Goal: Book appointment/travel/reservation

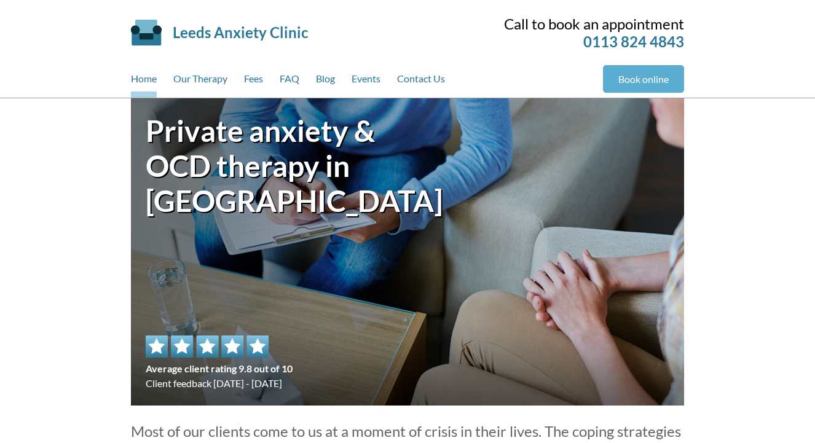
click at [640, 77] on link "Book online" at bounding box center [643, 79] width 81 height 28
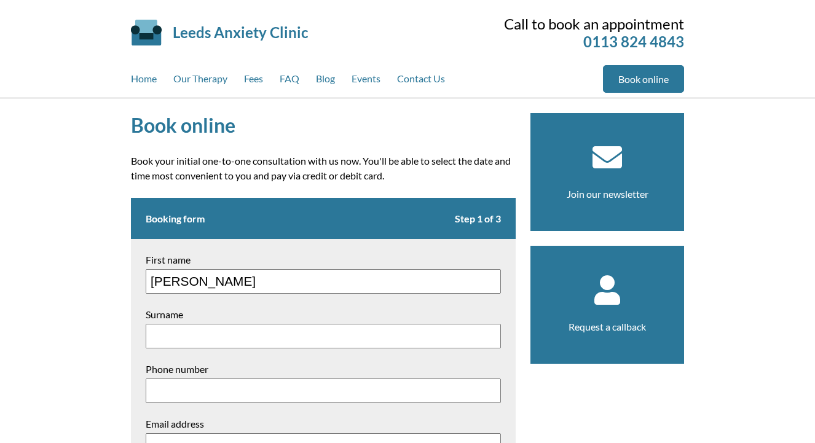
type input "[PERSON_NAME]"
type input "Day"
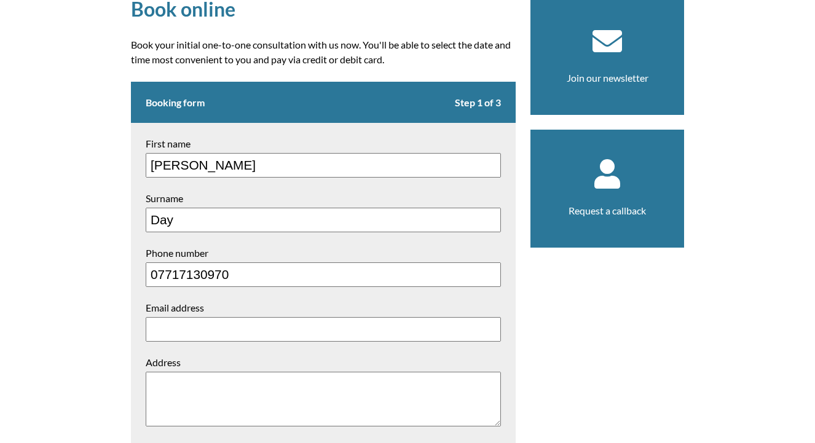
scroll to position [121, 0]
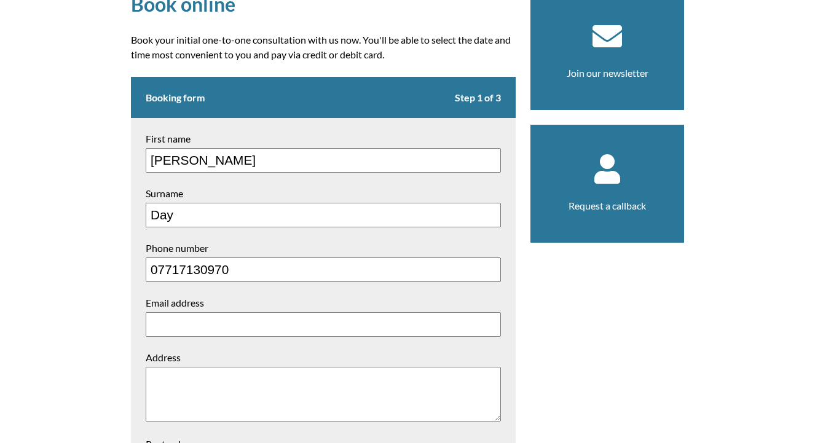
type input "07717130970"
click at [230, 295] on form "Booking form Step 1 of 3 First name [PERSON_NAME] Surname Day Phone number 0771…" at bounding box center [323, 347] width 385 height 540
type input "[EMAIL_ADDRESS][DOMAIN_NAME]"
click at [199, 390] on textarea "Address" at bounding box center [323, 394] width 355 height 55
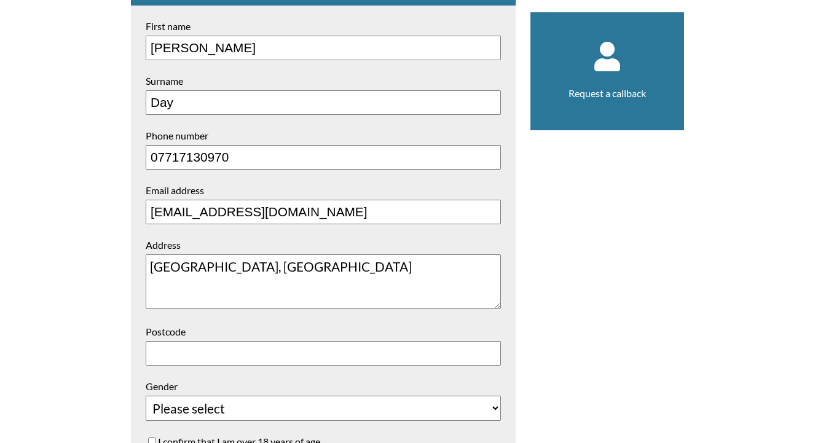
scroll to position [241, 0]
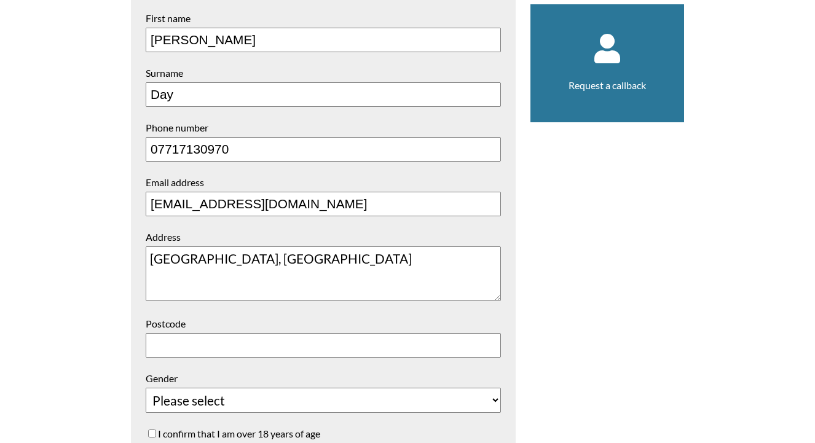
type textarea "[GEOGRAPHIC_DATA], [GEOGRAPHIC_DATA]"
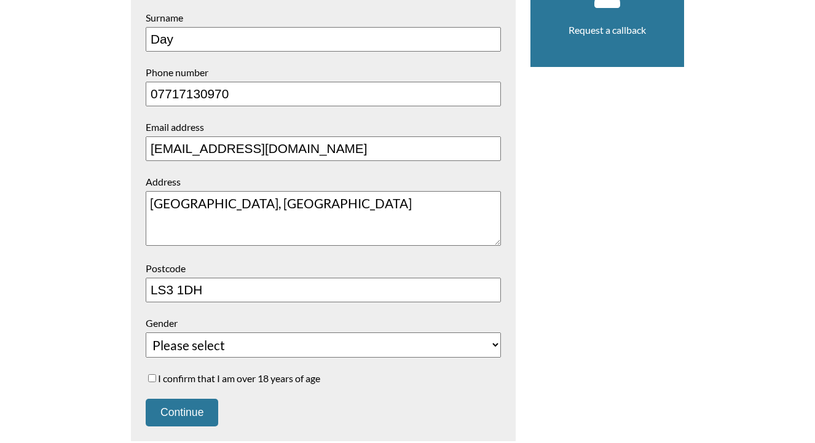
scroll to position [308, 0]
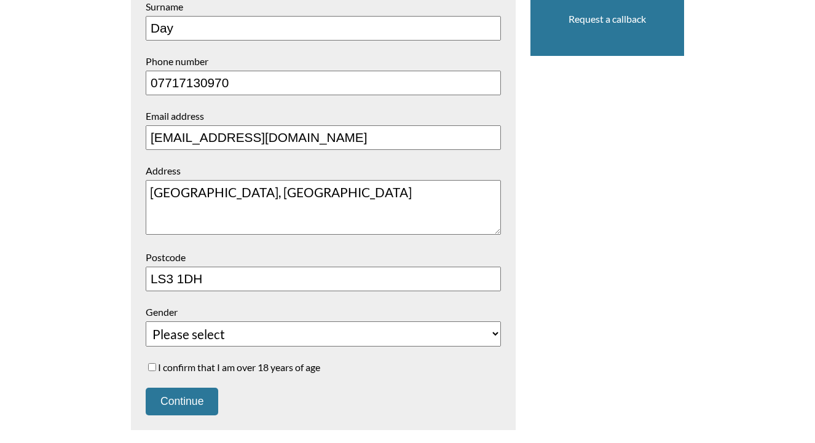
type input "LS3 1DH"
select select "[DEMOGRAPHIC_DATA]"
click at [150, 363] on input "I confirm that I am over 18 years of age" at bounding box center [152, 367] width 8 height 8
checkbox input "true"
click at [175, 388] on button "Continue" at bounding box center [182, 402] width 72 height 28
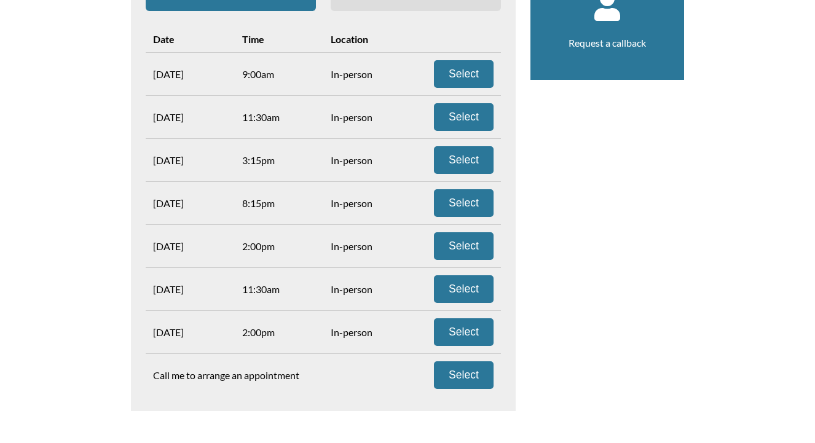
scroll to position [284, 0]
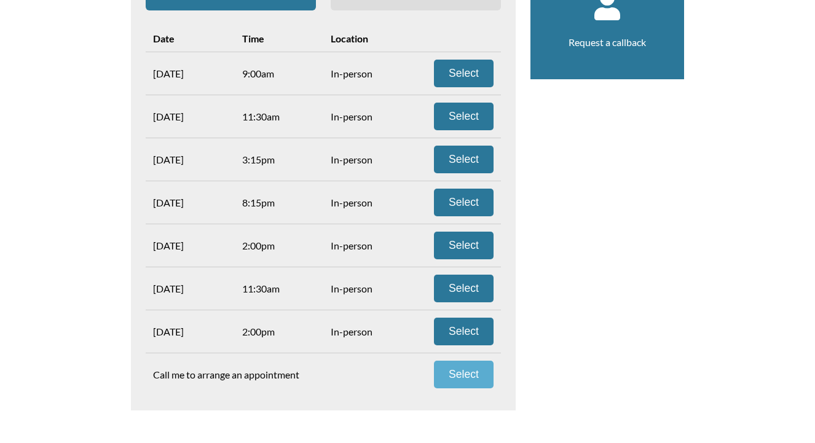
click at [465, 379] on button "Select" at bounding box center [464, 375] width 60 height 28
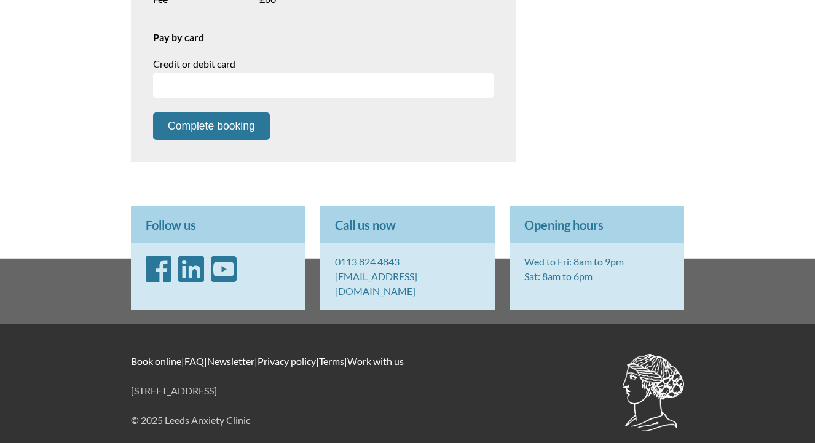
scroll to position [533, 0]
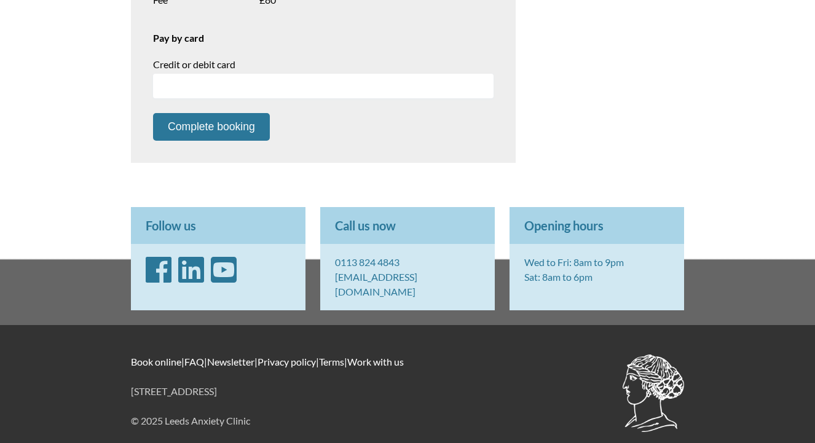
click at [383, 277] on link "[EMAIL_ADDRESS][DOMAIN_NAME]" at bounding box center [376, 284] width 82 height 26
